Goal: Book appointment/travel/reservation

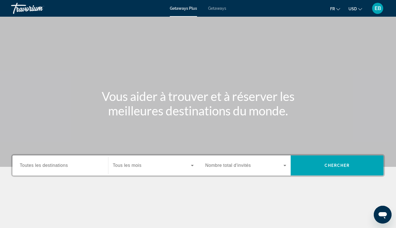
click at [360, 11] on button "USD USD ($) MXN (Mex$) CAD (Can$) GBP (£) EUR (€) AUD (A$) NZD (NZ$) CNY (CN¥)" at bounding box center [355, 9] width 14 height 8
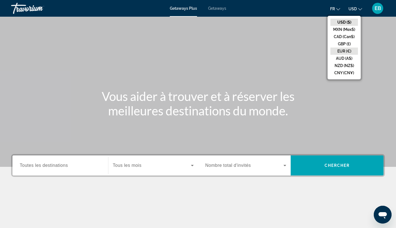
click at [344, 51] on button "EUR (€)" at bounding box center [343, 50] width 27 height 7
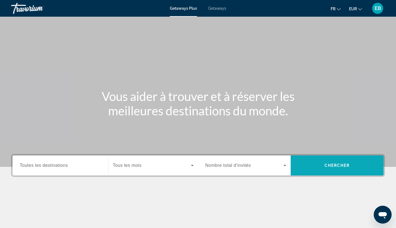
click at [334, 159] on span "Search widget" at bounding box center [336, 165] width 93 height 13
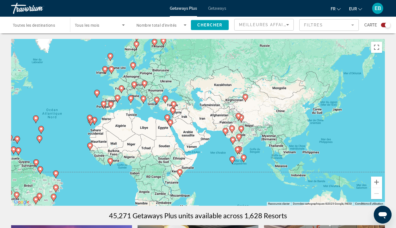
drag, startPoint x: 322, startPoint y: 121, endPoint x: 198, endPoint y: 121, distance: 123.3
click at [198, 121] on div "Pour activer le glissement avec le clavier, appuyez sur Alt+Entrée. Une fois ce…" at bounding box center [197, 122] width 373 height 167
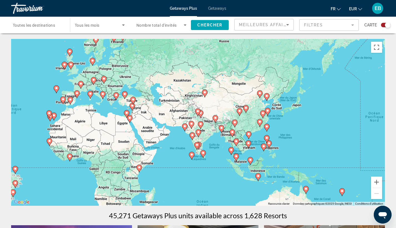
drag, startPoint x: 236, startPoint y: 121, endPoint x: 197, endPoint y: 116, distance: 39.4
click at [197, 116] on div "Pour activer le glissement avec le clavier, appuyez sur Alt+Entrée. Une fois ce…" at bounding box center [197, 122] width 373 height 167
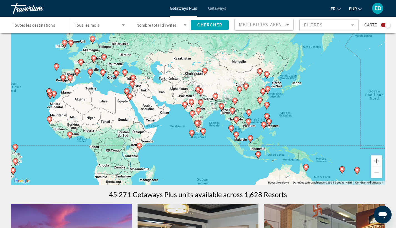
scroll to position [22, 0]
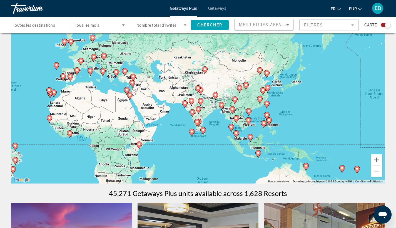
click at [261, 129] on div "Pour activer le glissement avec le clavier, appuyez sur Alt+Entrée. Une fois ce…" at bounding box center [197, 100] width 373 height 167
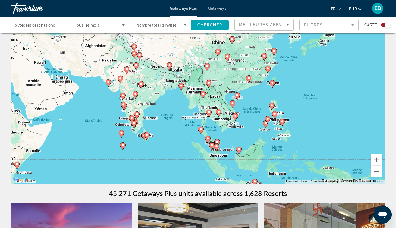
click at [234, 120] on gmp-advanced-marker "Main content" at bounding box center [235, 117] width 6 height 8
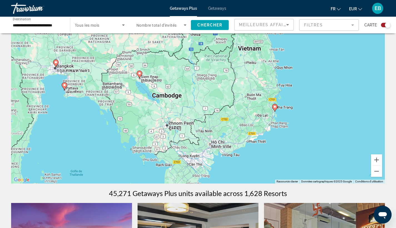
drag, startPoint x: 115, startPoint y: 116, endPoint x: 234, endPoint y: 135, distance: 120.3
click at [234, 135] on div "Pour activer le glissement avec le clavier, appuyez sur Alt+Entrée. Une fois ce…" at bounding box center [197, 100] width 373 height 167
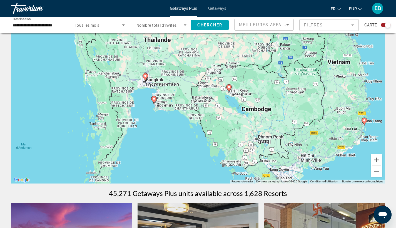
click at [144, 76] on image "Main content" at bounding box center [145, 75] width 3 height 3
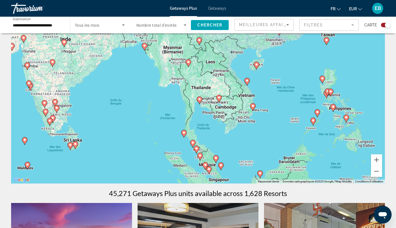
click at [198, 100] on image "Main content" at bounding box center [199, 98] width 3 height 3
type input "**********"
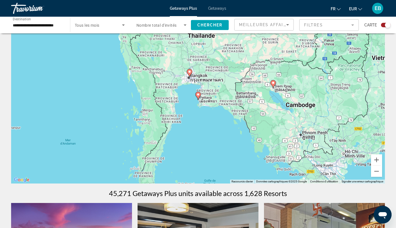
click at [188, 73] on image "Main content" at bounding box center [189, 71] width 3 height 3
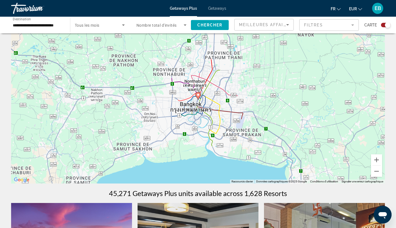
click at [198, 94] on image "Main content" at bounding box center [197, 94] width 3 height 3
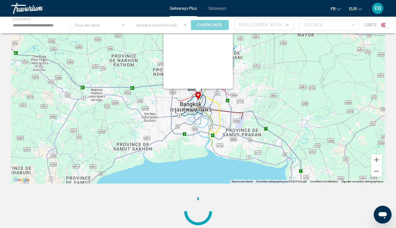
scroll to position [0, 0]
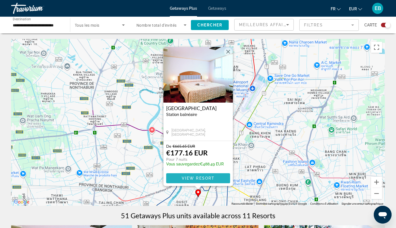
click at [182, 177] on span "View Resort" at bounding box center [197, 178] width 33 height 4
